Goal: Information Seeking & Learning: Learn about a topic

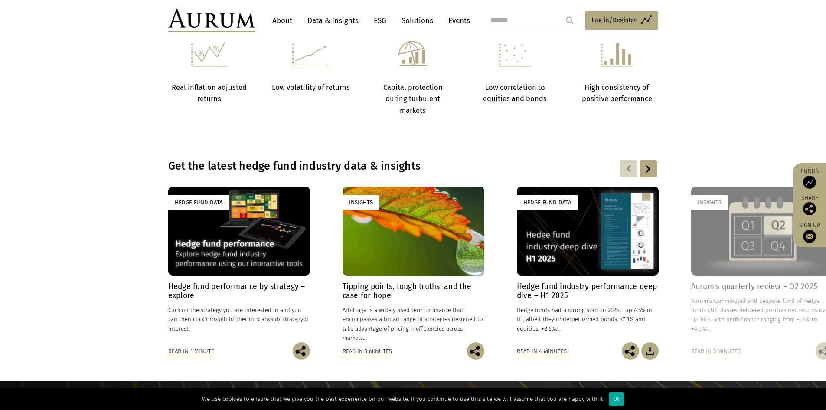
scroll to position [455, 0]
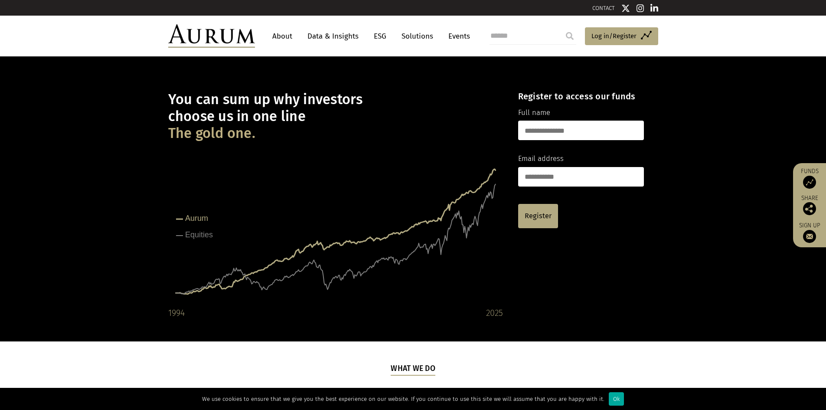
click at [286, 36] on link "About" at bounding box center [282, 36] width 29 height 16
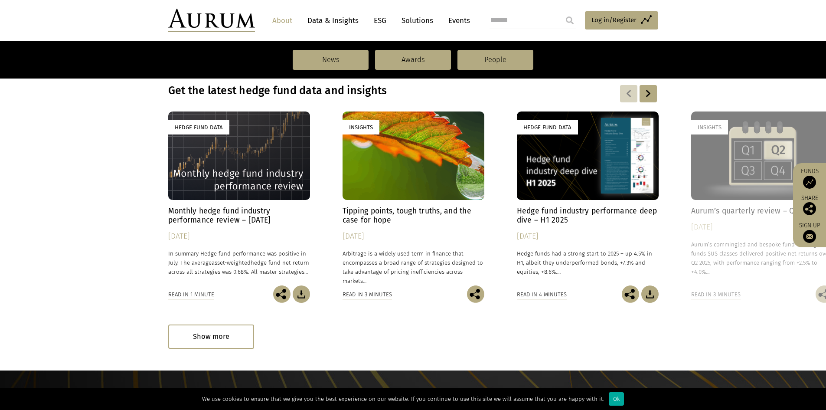
scroll to position [694, 0]
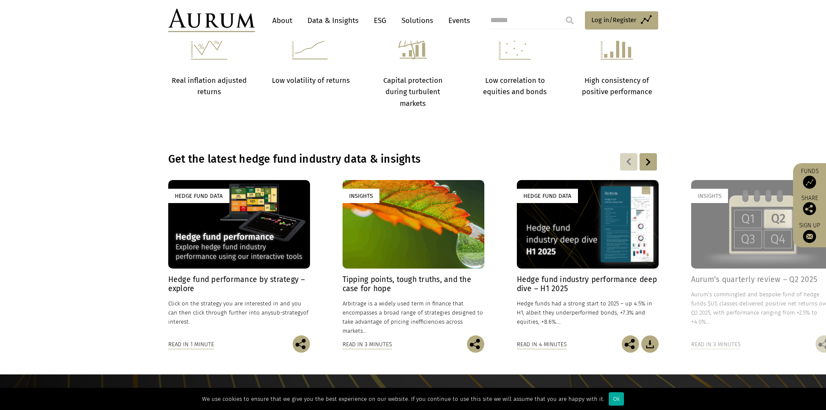
scroll to position [520, 0]
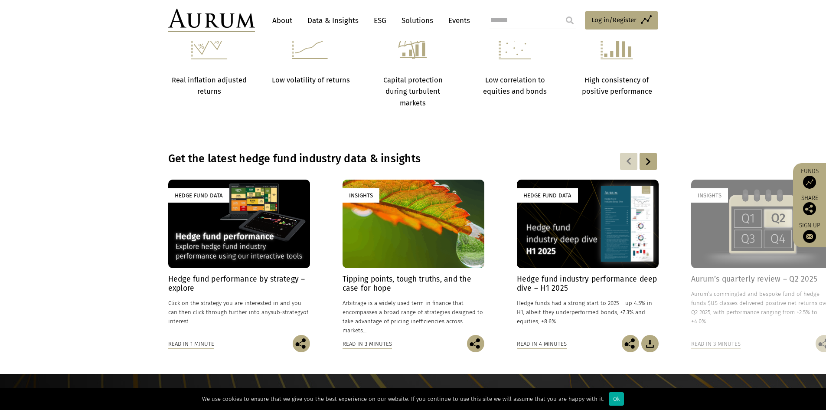
click at [627, 278] on h4 "Hedge fund industry performance deep dive – H1 2025" at bounding box center [588, 284] width 142 height 18
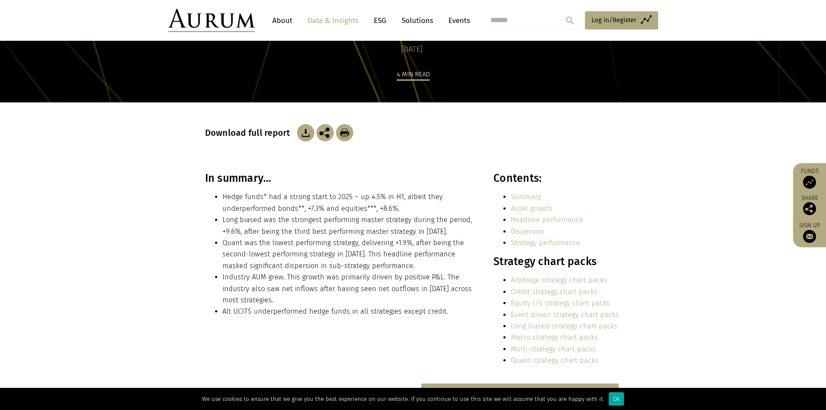
scroll to position [87, 0]
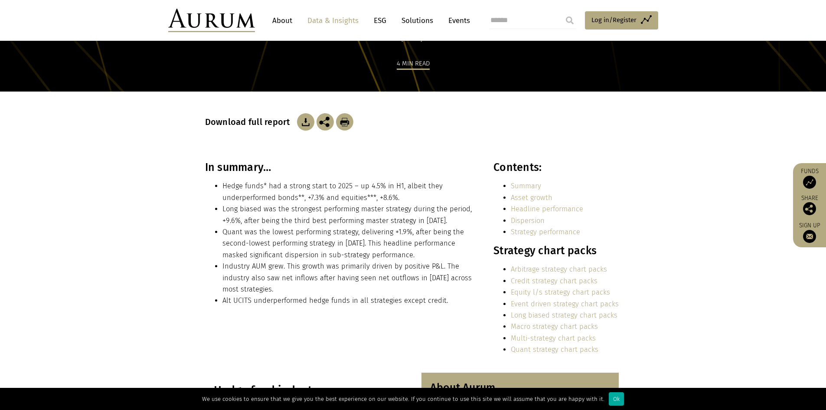
click at [533, 267] on link "Arbitrage strategy chart packs" at bounding box center [559, 269] width 96 height 8
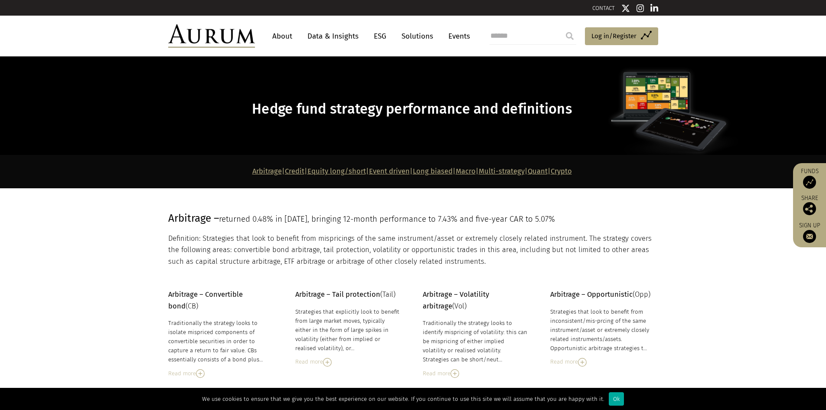
click at [312, 170] on link "Equity long/short" at bounding box center [337, 171] width 59 height 8
click at [548, 172] on link "Quant" at bounding box center [538, 171] width 20 height 8
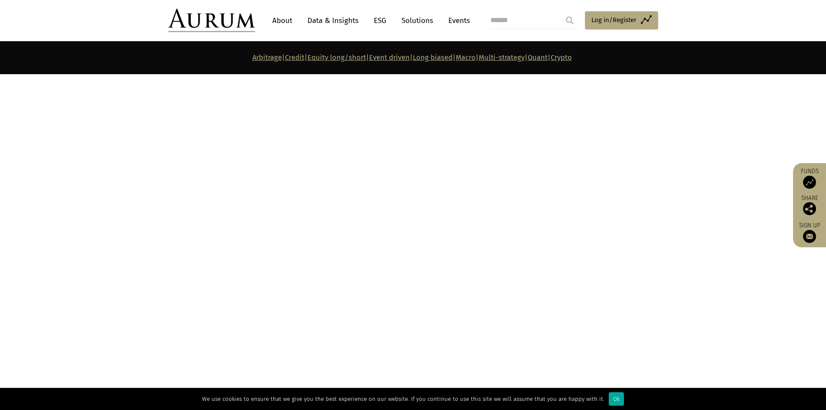
scroll to position [3738, 0]
click at [605, 62] on p "Arbitrage | Credit | Equity long/short | Event driven | Long biased | Macro | M…" at bounding box center [412, 57] width 488 height 11
click at [572, 60] on link "Crypto" at bounding box center [561, 57] width 21 height 8
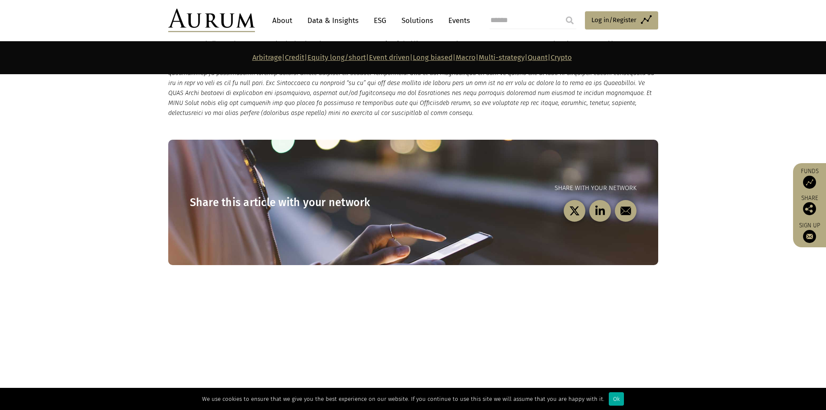
scroll to position [4605, 0]
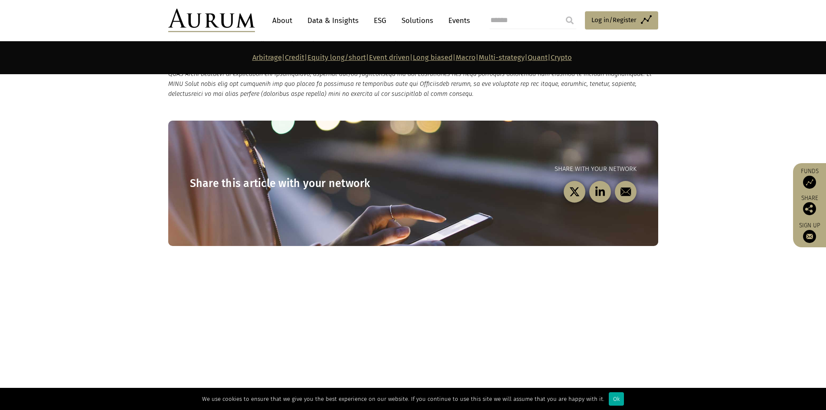
click at [548, 61] on link "Quant" at bounding box center [538, 57] width 20 height 8
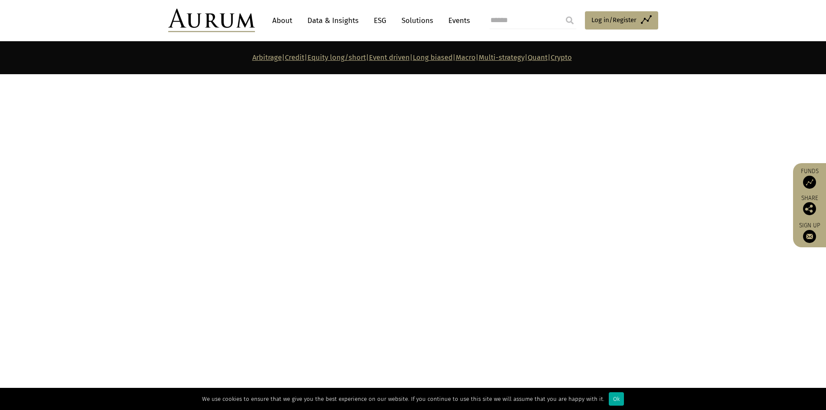
scroll to position [3738, 0]
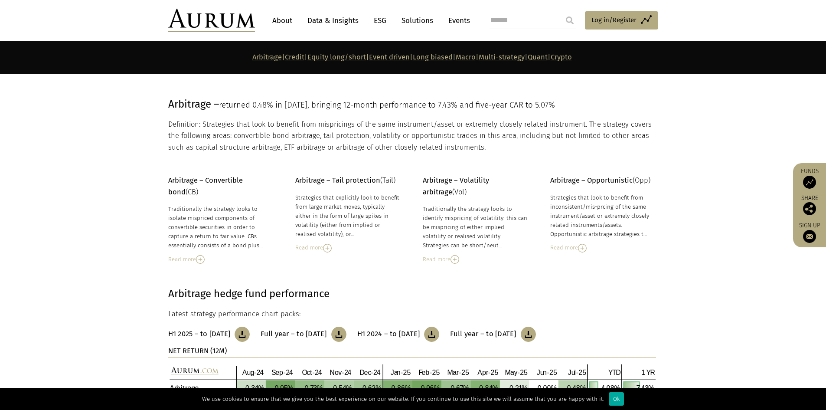
click at [548, 60] on link "Quant" at bounding box center [538, 57] width 20 height 8
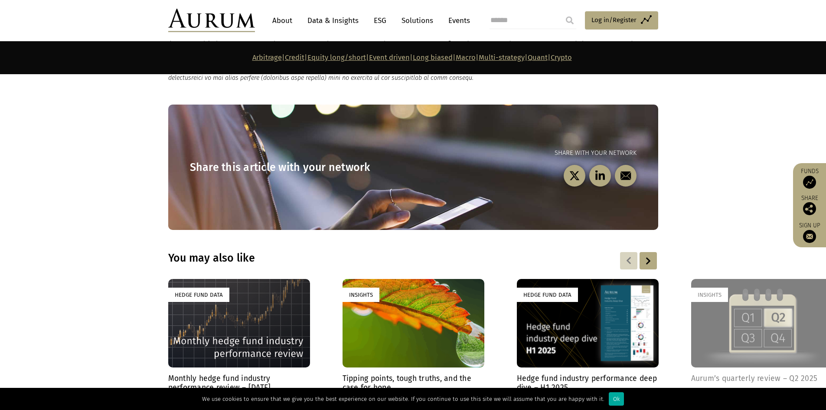
scroll to position [4693, 0]
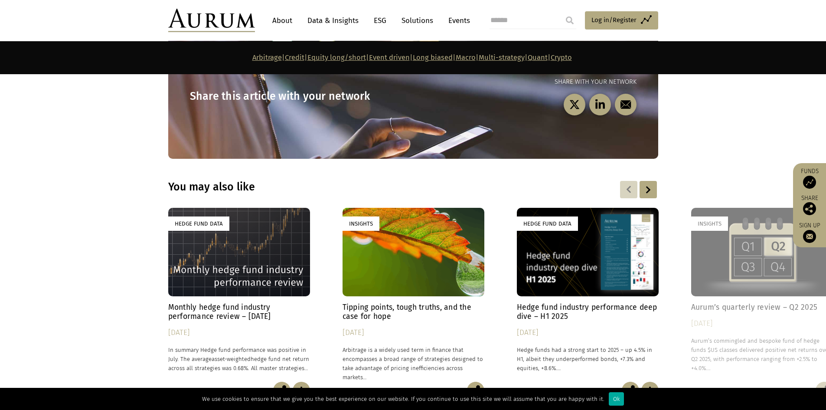
click at [612, 52] on p "Arbitrage | Credit | Equity long/short | Event driven | Long biased | Macro | M…" at bounding box center [412, 57] width 488 height 11
click at [572, 56] on link "Crypto" at bounding box center [561, 57] width 21 height 8
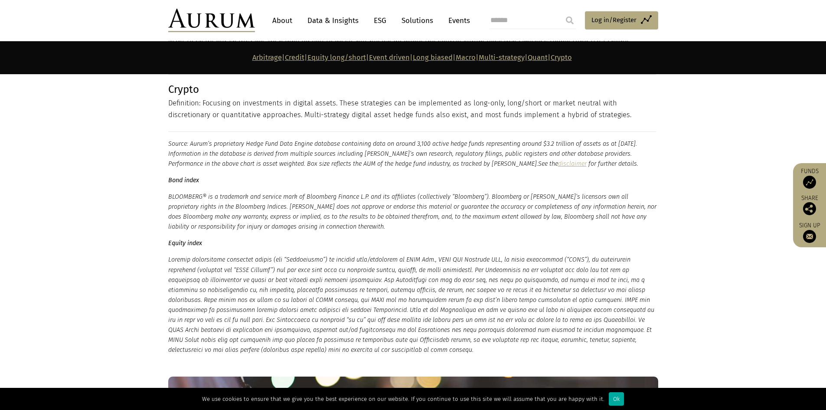
scroll to position [4345, 0]
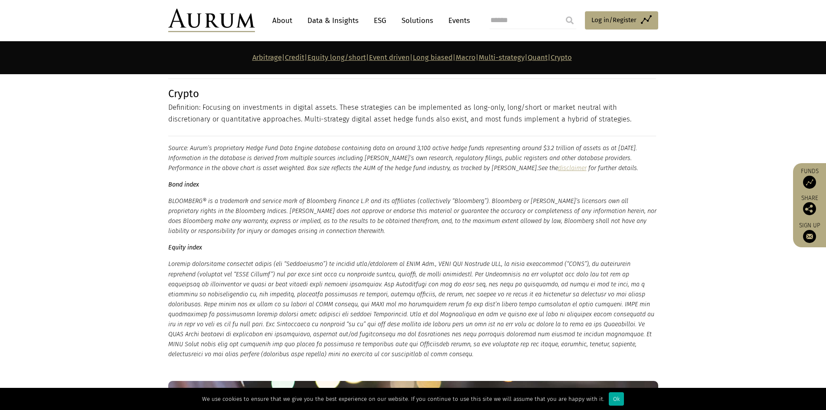
click at [425, 59] on link "Long biased" at bounding box center [433, 57] width 40 height 8
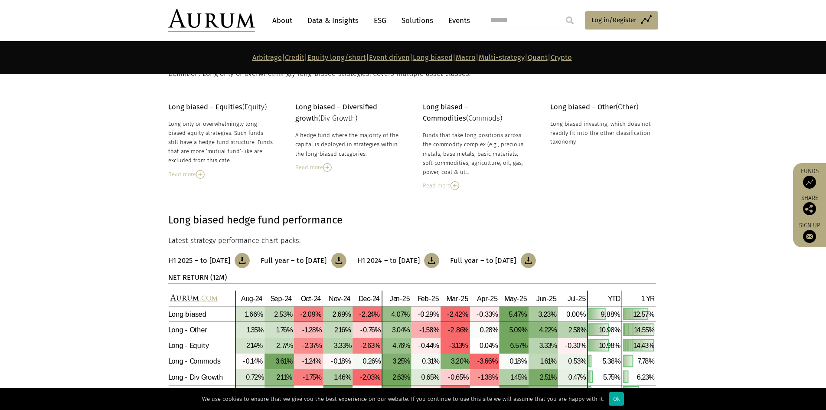
scroll to position [2435, 0]
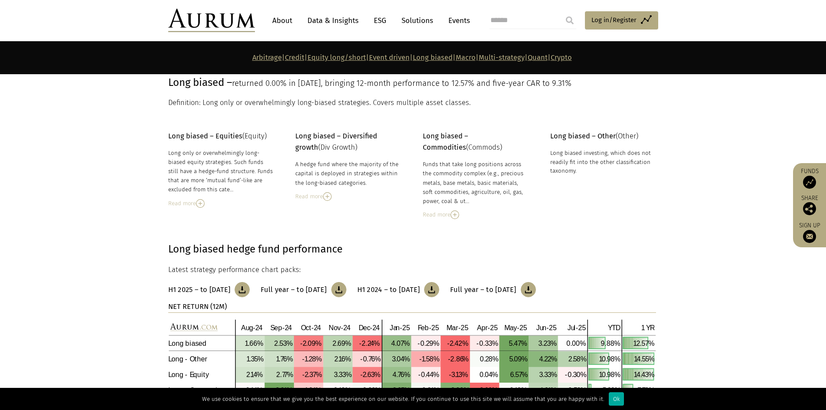
click at [285, 59] on link "Credit" at bounding box center [295, 57] width 20 height 8
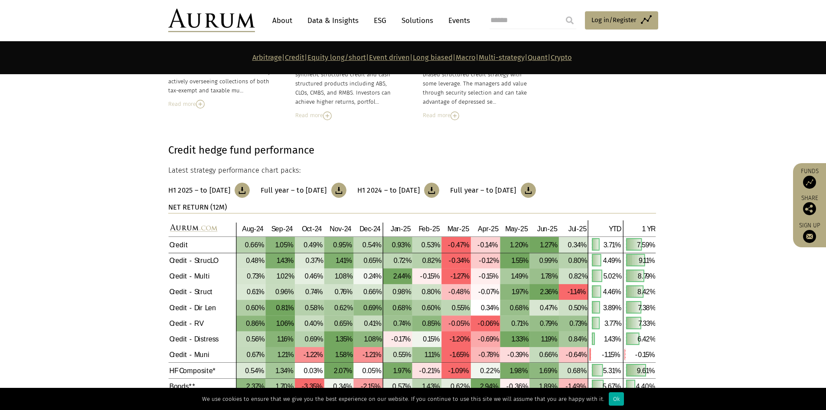
scroll to position [904, 0]
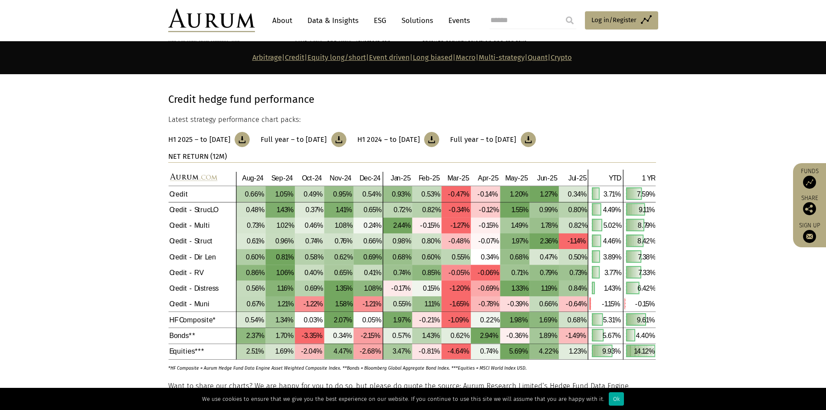
click at [231, 53] on p "Arbitrage | Credit | Equity long/short | Event driven | Long biased | Macro | M…" at bounding box center [412, 57] width 488 height 11
click at [252, 56] on link "Arbitrage" at bounding box center [266, 57] width 29 height 8
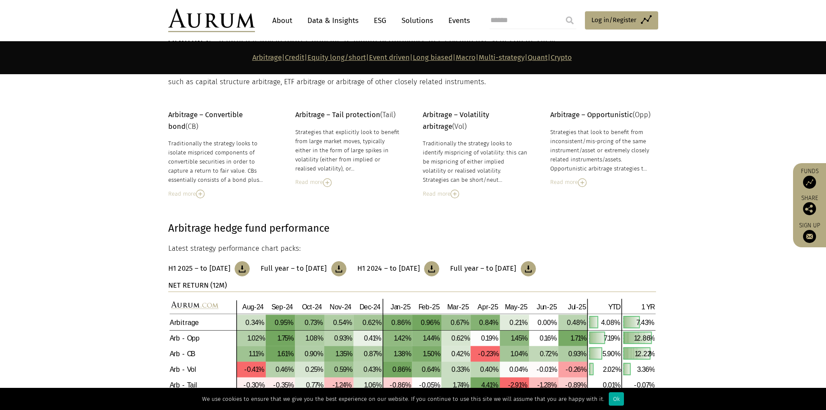
scroll to position [201, 0]
